Goal: Task Accomplishment & Management: Manage account settings

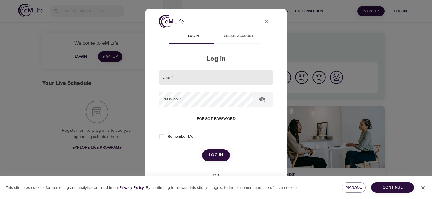
click at [195, 80] on input "email" at bounding box center [216, 77] width 114 height 15
type input "[EMAIL_ADDRESS][DOMAIN_NAME]"
click at [202, 149] on button "Log in" at bounding box center [216, 155] width 28 height 12
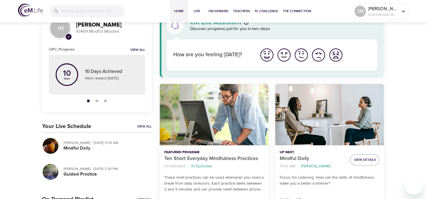
scroll to position [28, 0]
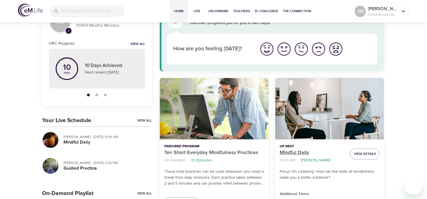
click at [297, 150] on p "Mindful Daily" at bounding box center [313, 153] width 66 height 8
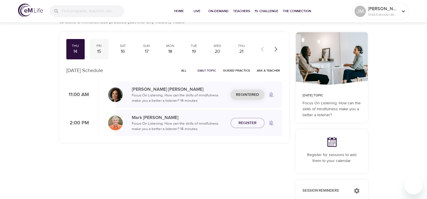
click at [99, 47] on div "Fri" at bounding box center [99, 45] width 14 height 5
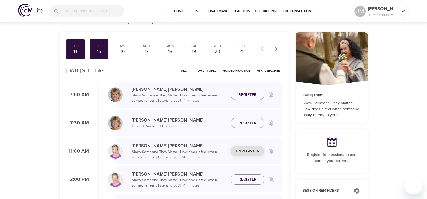
click at [249, 151] on span "Unregister" at bounding box center [248, 151] width 24 height 7
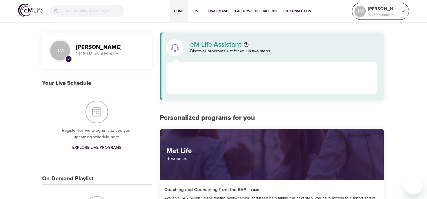
click at [396, 10] on p "[PERSON_NAME]" at bounding box center [383, 8] width 30 height 7
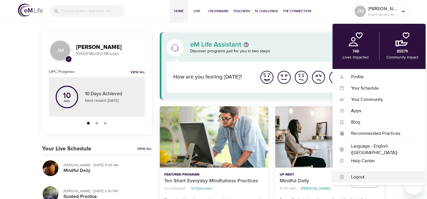
click at [366, 178] on div "Logout" at bounding box center [382, 177] width 75 height 6
